Goal: Task Accomplishment & Management: Manage account settings

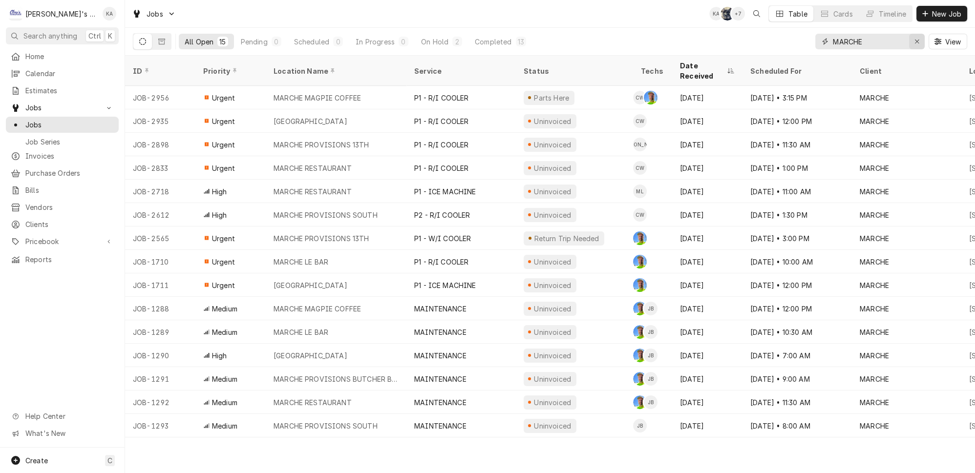
click at [919, 40] on icon "Erase input" at bounding box center [917, 41] width 5 height 7
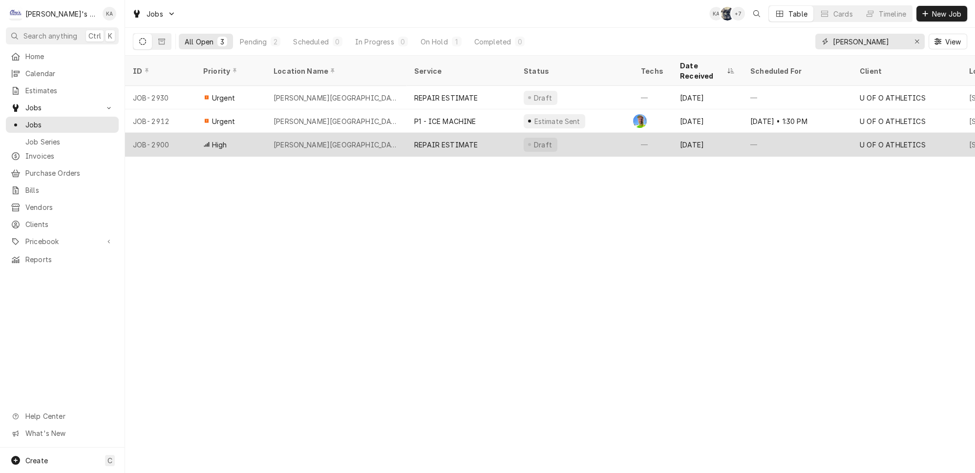
type input "[PERSON_NAME]"
click at [384, 133] on div "[PERSON_NAME][GEOGRAPHIC_DATA]" at bounding box center [336, 144] width 141 height 23
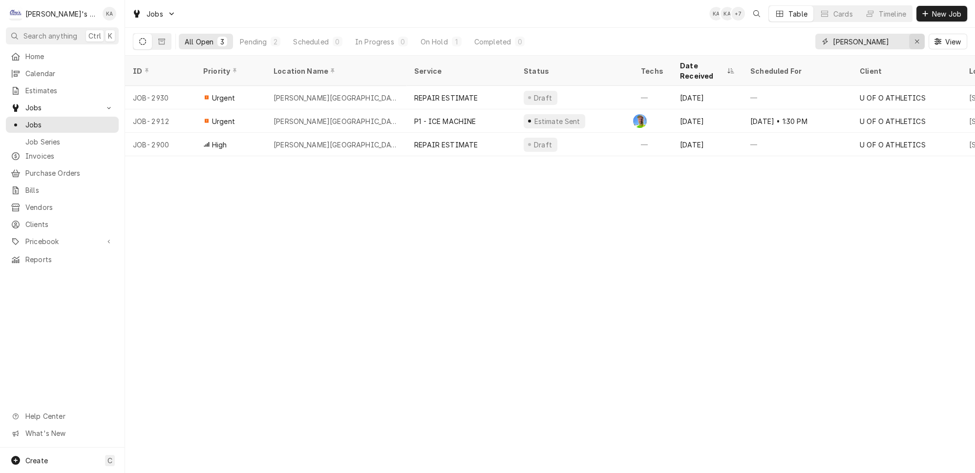
click at [919, 38] on icon "Erase input" at bounding box center [917, 41] width 5 height 7
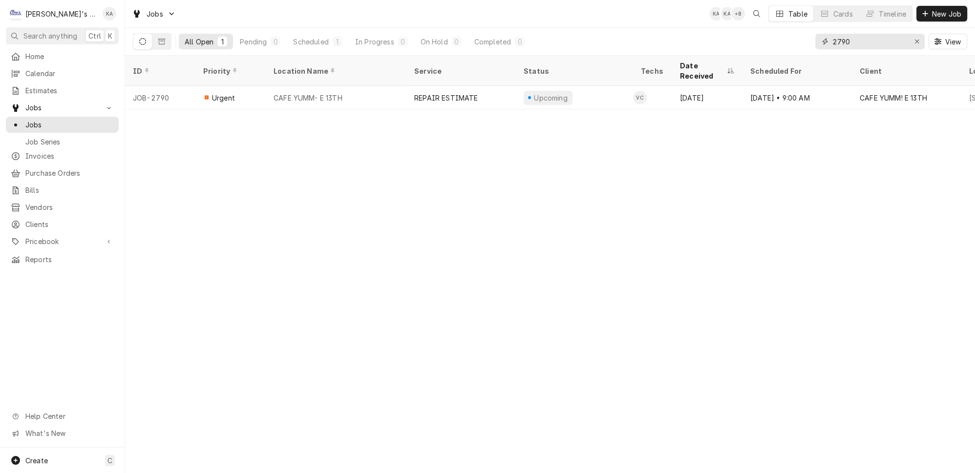
type input "2790"
click at [920, 39] on icon "Erase input" at bounding box center [917, 41] width 5 height 7
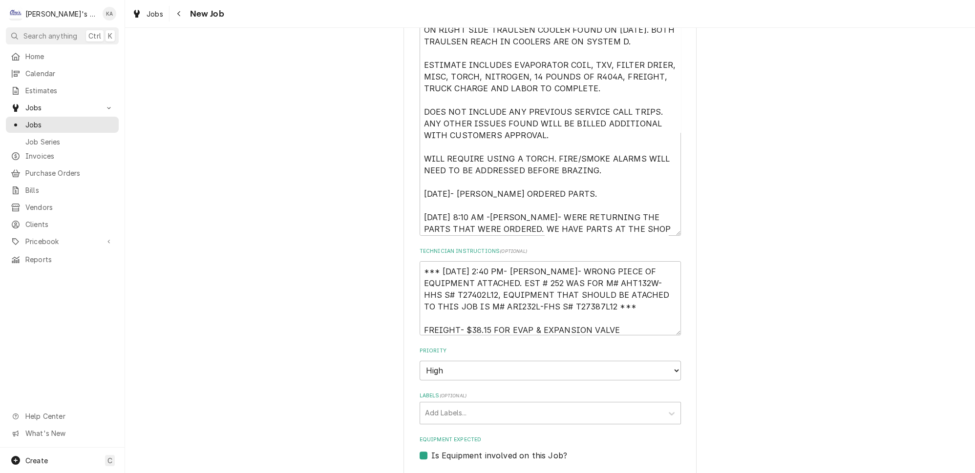
scroll to position [444, 0]
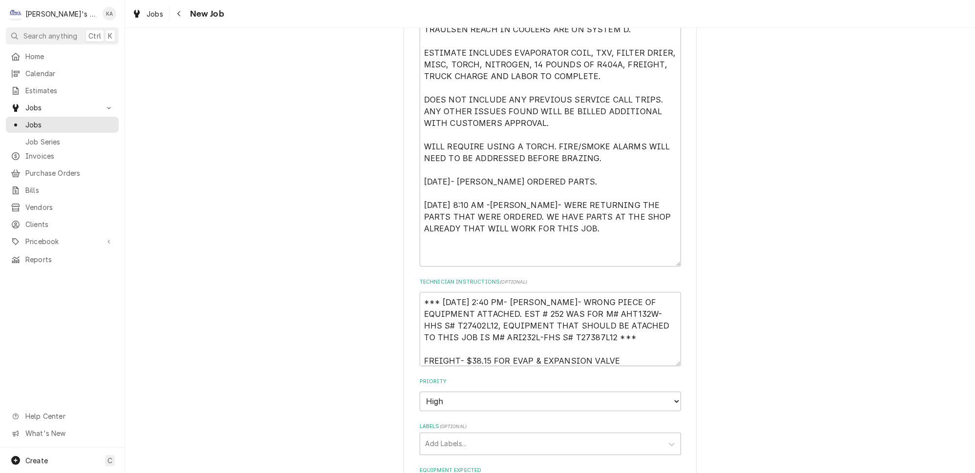
drag, startPoint x: 663, startPoint y: 214, endPoint x: 663, endPoint y: 256, distance: 43.0
click at [663, 256] on textarea "8/28/2025 - ESTIMATE TO REPLACE LEAKING EVAPORATOR COIL ON RIGHT SIDE TRAULSEN …" at bounding box center [550, 131] width 261 height 271
click at [493, 183] on textarea "8/28/2025 - ESTIMATE TO REPLACE LEAKING EVAPORATOR COIL ON RIGHT SIDE TRAULSEN …" at bounding box center [550, 131] width 261 height 271
type textarea "x"
type textarea "8/28/2025 - ESTIMATE TO REPLACE LEAKING EVAPORATOR COIL ON RIGHT SIDE TRAULSEN …"
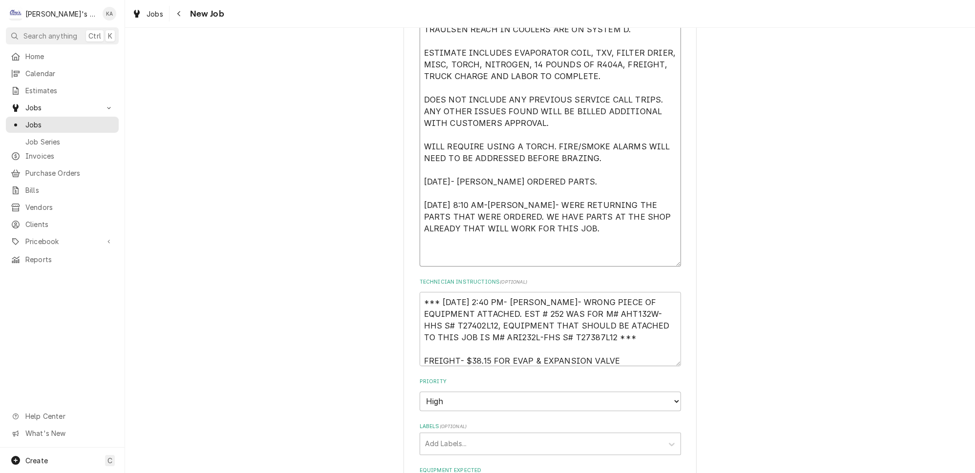
type textarea "x"
type textarea "8/28/2025 - ESTIMATE TO REPLACE LEAKING EVAPORATOR COIL ON RIGHT SIDE TRAULSEN …"
type textarea "x"
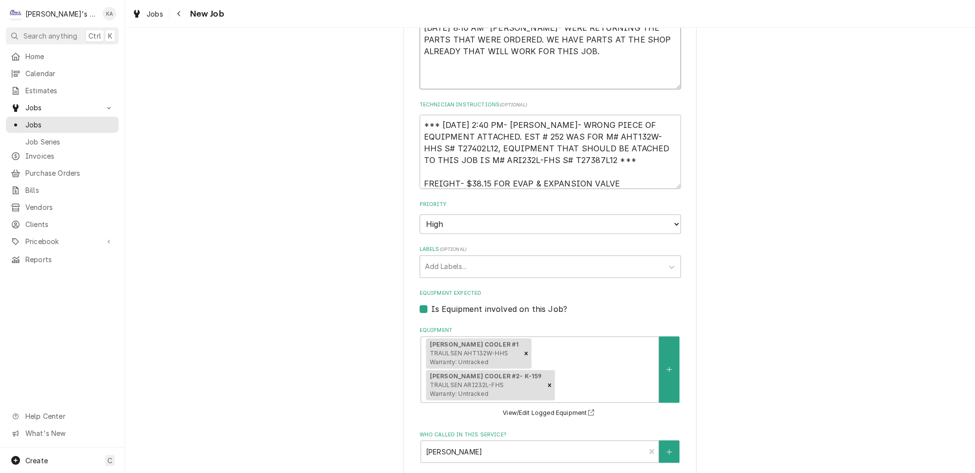
scroll to position [935, 0]
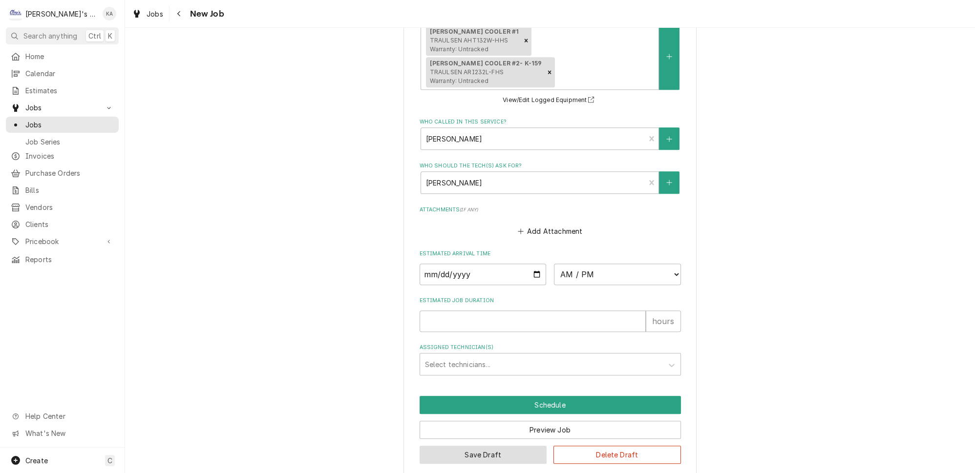
type textarea "8/28/2025 - ESTIMATE TO REPLACE LEAKING EVAPORATOR COIL ON RIGHT SIDE TRAULSEN …"
click at [475, 446] on button "Save Draft" at bounding box center [484, 455] width 128 height 18
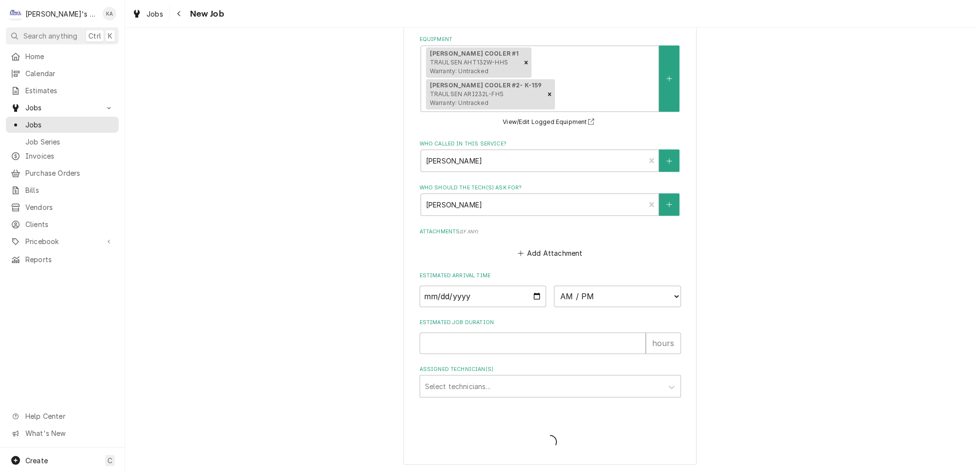
scroll to position [902, 0]
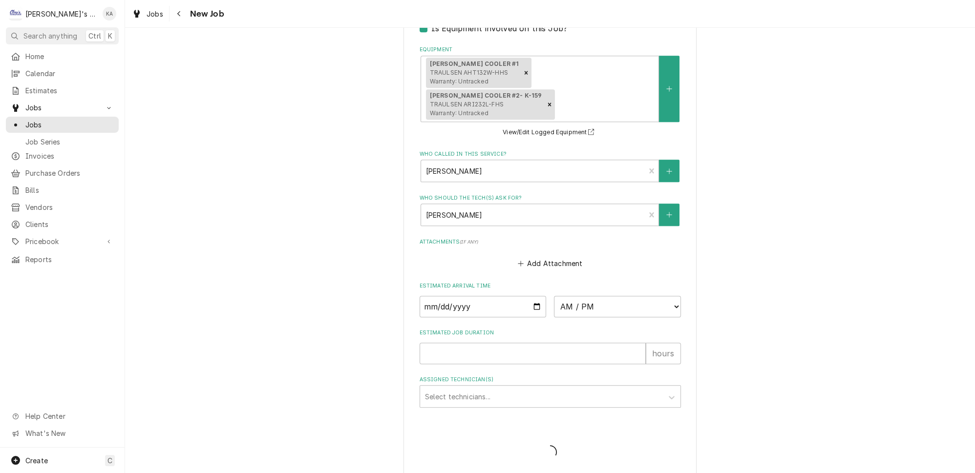
type textarea "x"
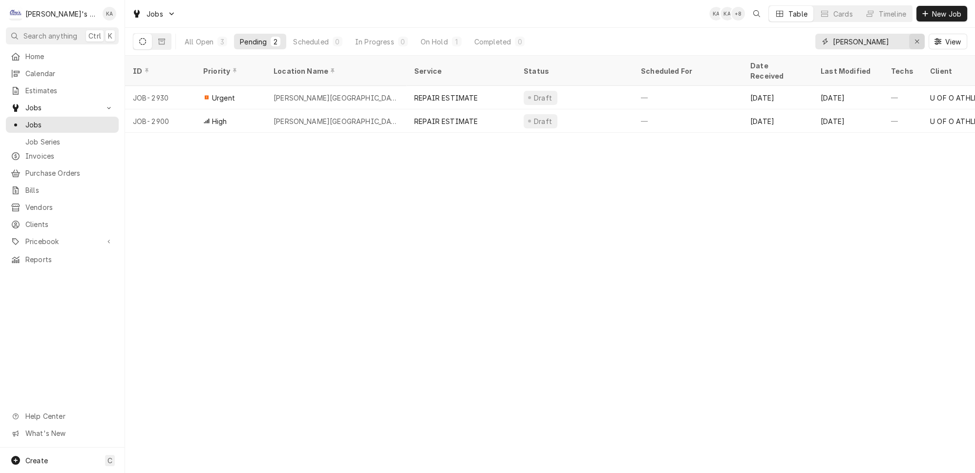
click at [919, 40] on icon "Erase input" at bounding box center [917, 42] width 4 height 4
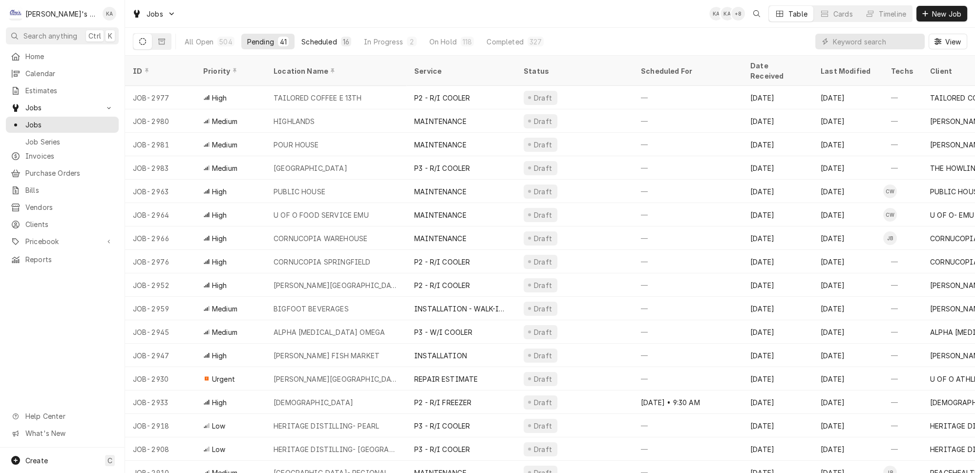
click at [305, 37] on div "Scheduled" at bounding box center [318, 42] width 35 height 10
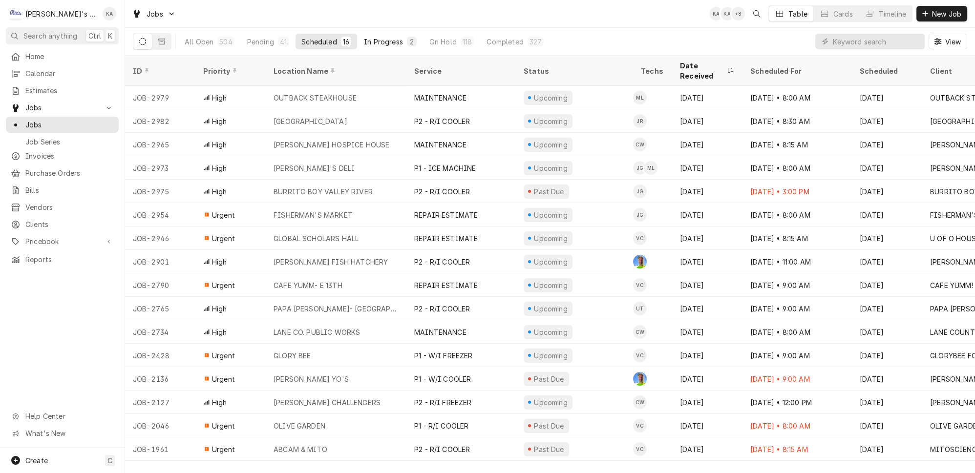
click at [364, 41] on div "In Progress" at bounding box center [383, 42] width 39 height 10
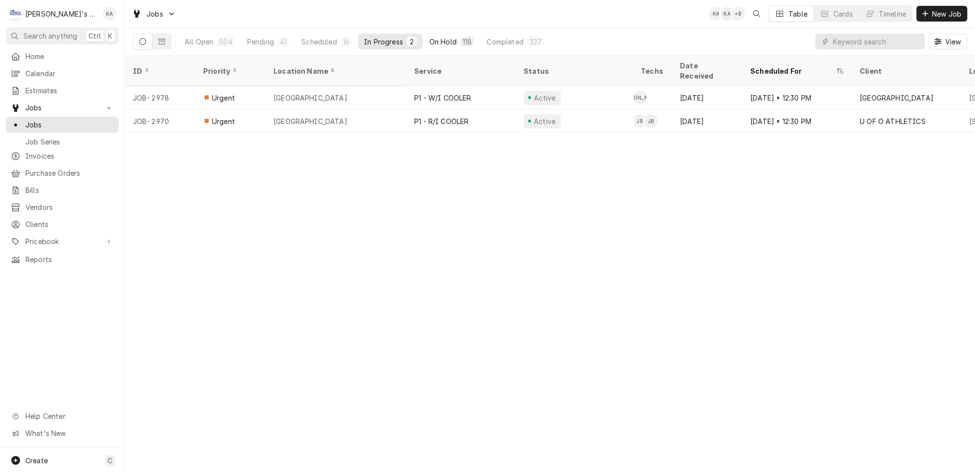
click at [429, 37] on div "On Hold" at bounding box center [442, 42] width 27 height 10
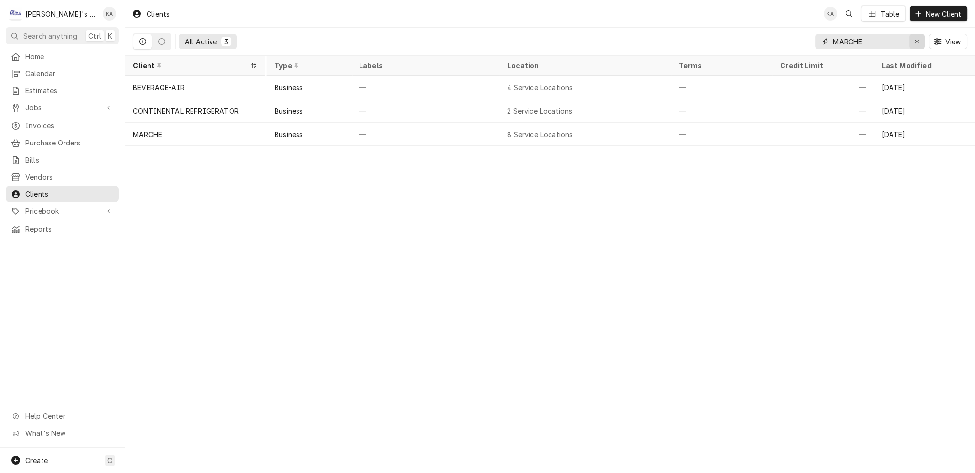
click at [915, 41] on button "Erase input" at bounding box center [917, 42] width 16 height 16
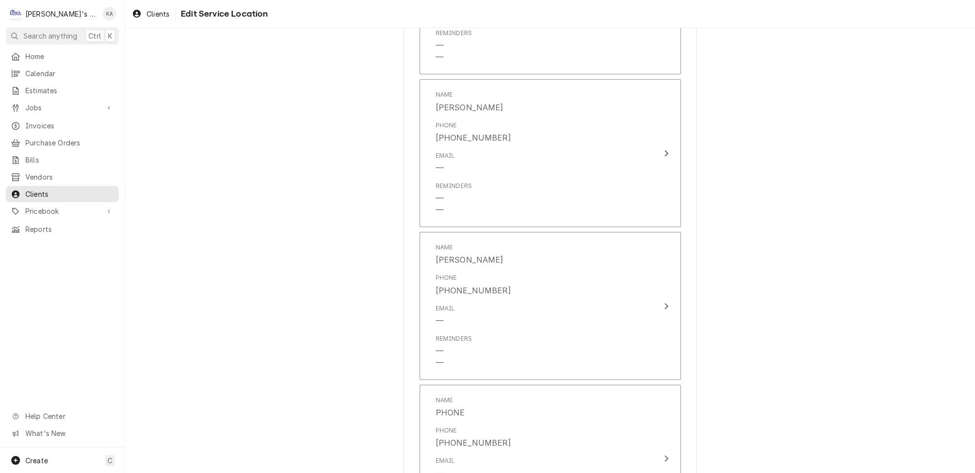
scroll to position [1918, 0]
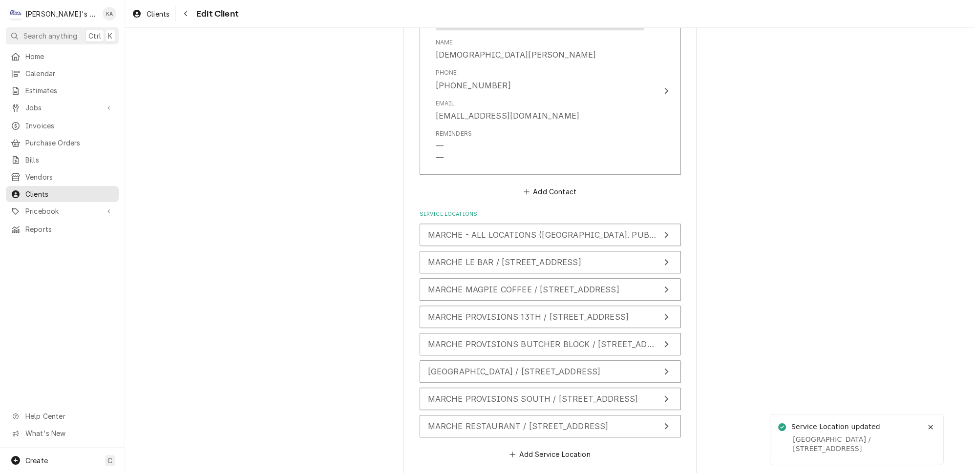
scroll to position [863, 0]
type textarea "x"
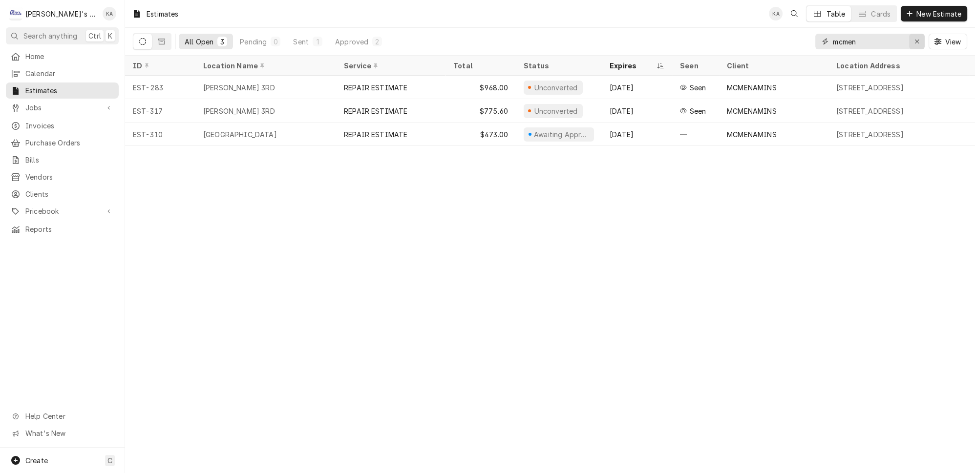
click at [920, 39] on icon "Erase input" at bounding box center [917, 41] width 5 height 7
